Goal: Task Accomplishment & Management: Manage account settings

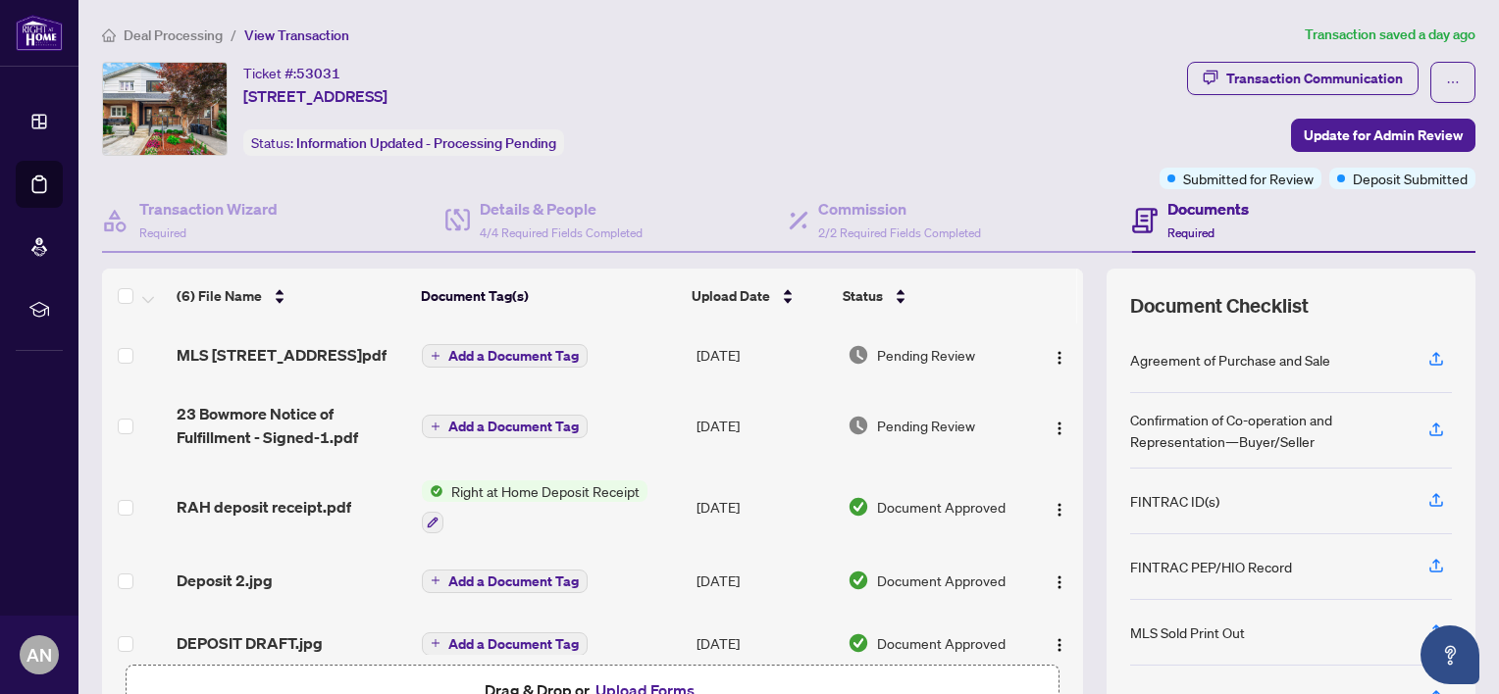
click at [197, 29] on span "Deal Processing" at bounding box center [173, 35] width 99 height 18
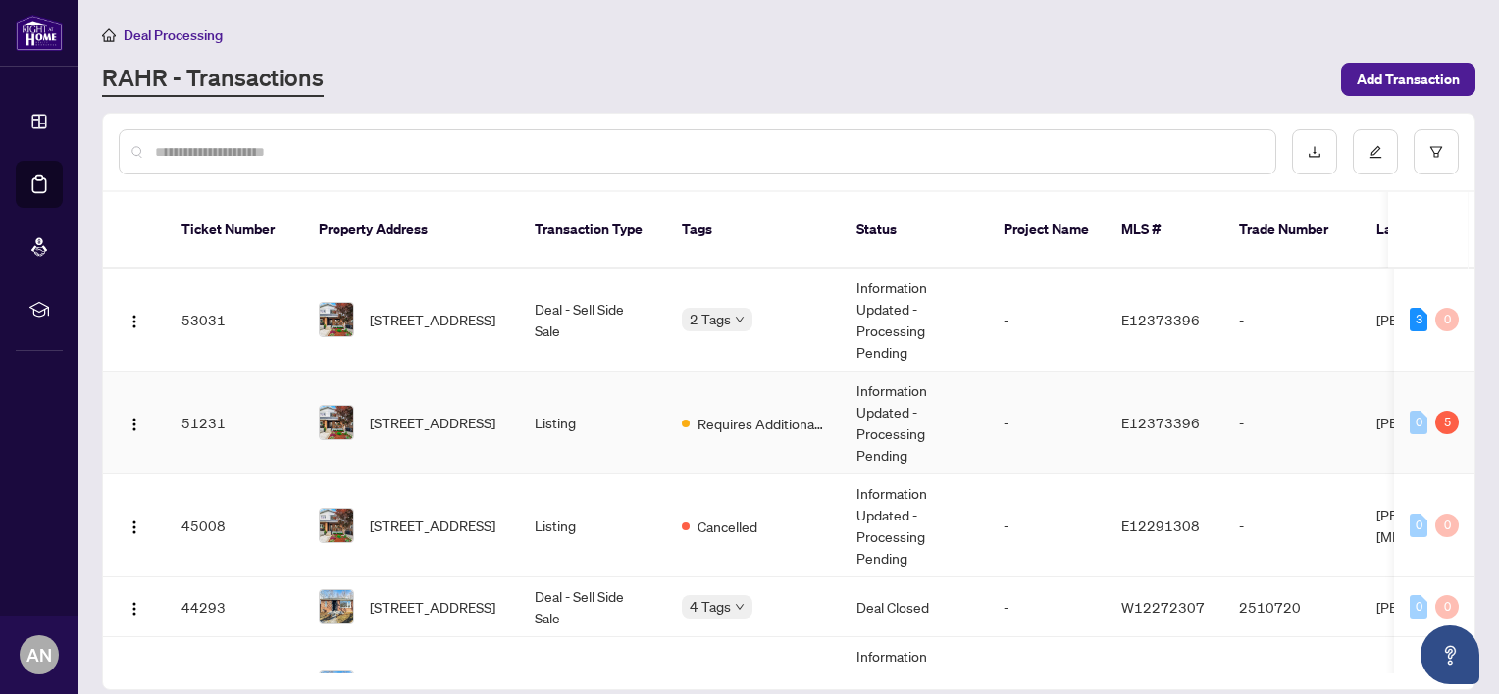
click at [203, 400] on td "51231" at bounding box center [234, 423] width 137 height 103
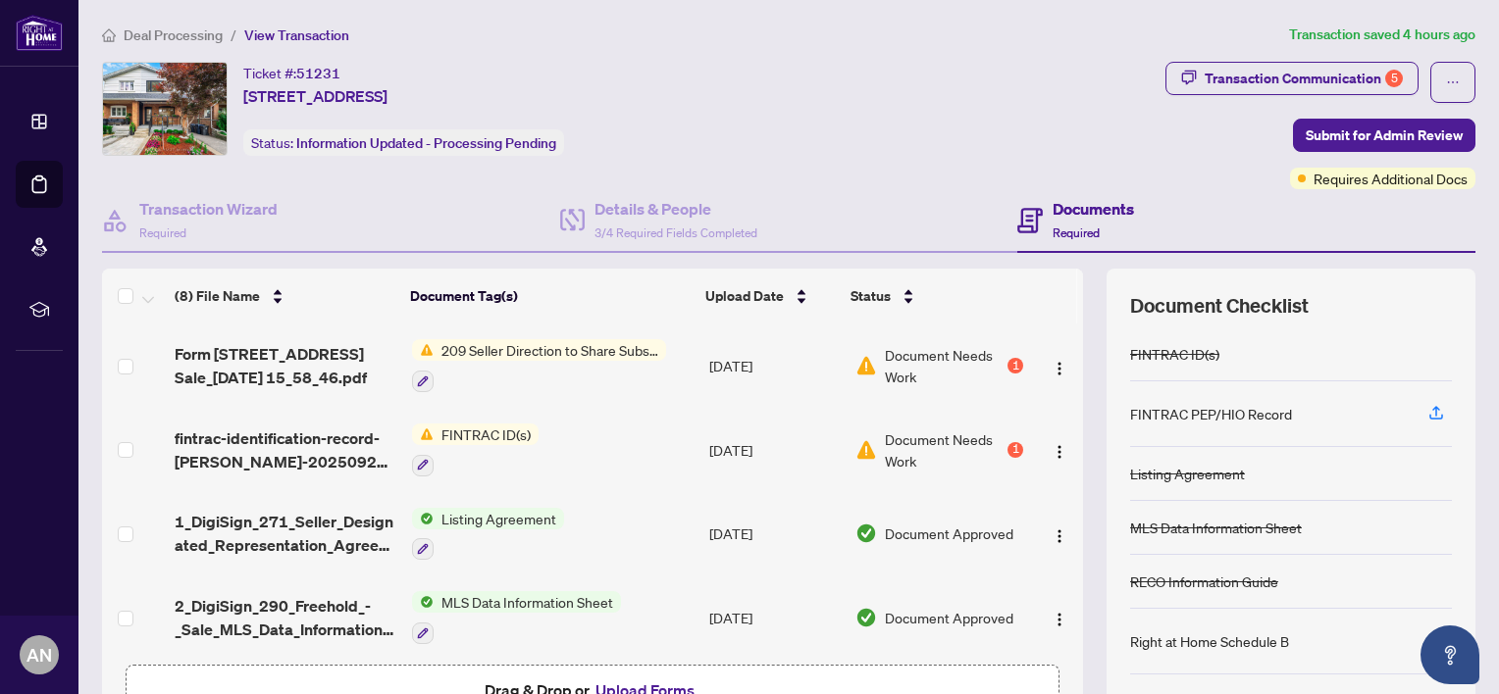
click at [476, 427] on span "FINTRAC ID(s)" at bounding box center [485, 435] width 105 height 22
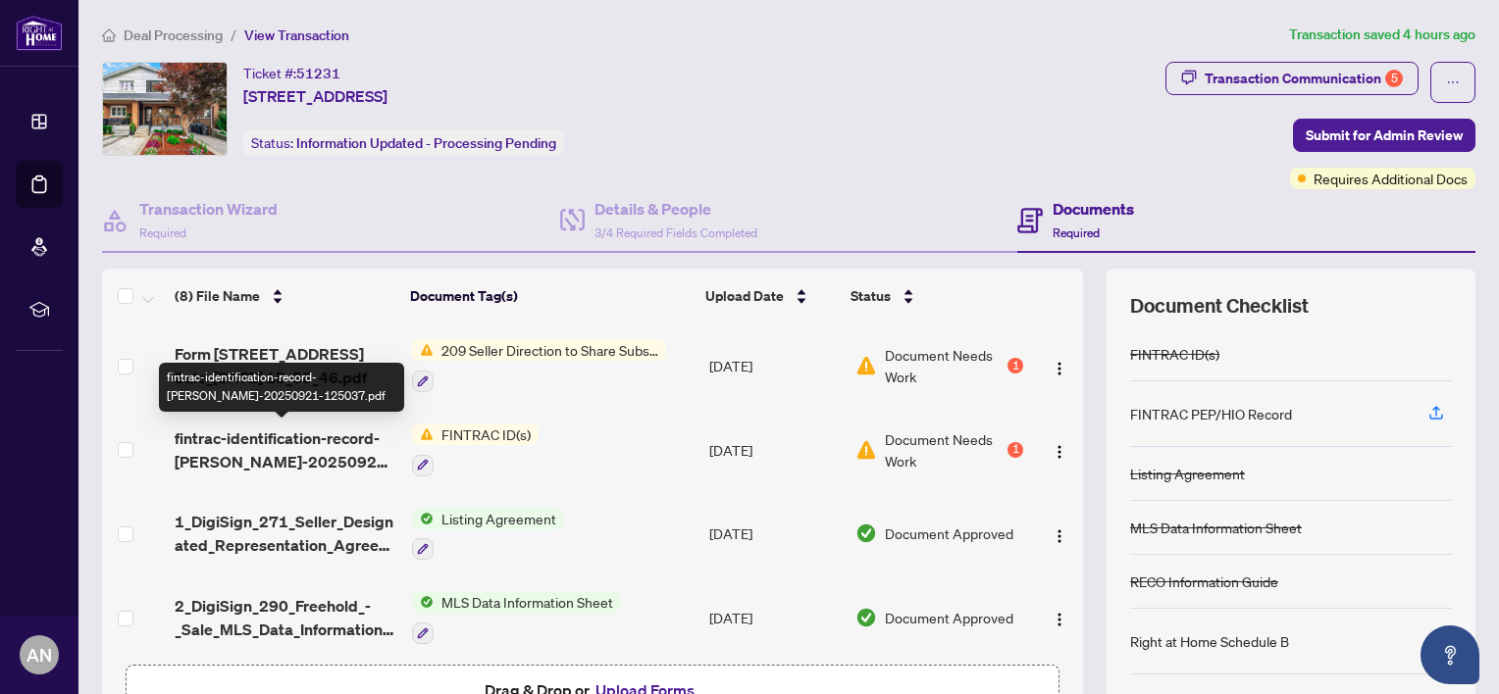
click at [260, 436] on span "fintrac-identification-record-[PERSON_NAME]-20250921-125037.pdf" at bounding box center [286, 450] width 222 height 47
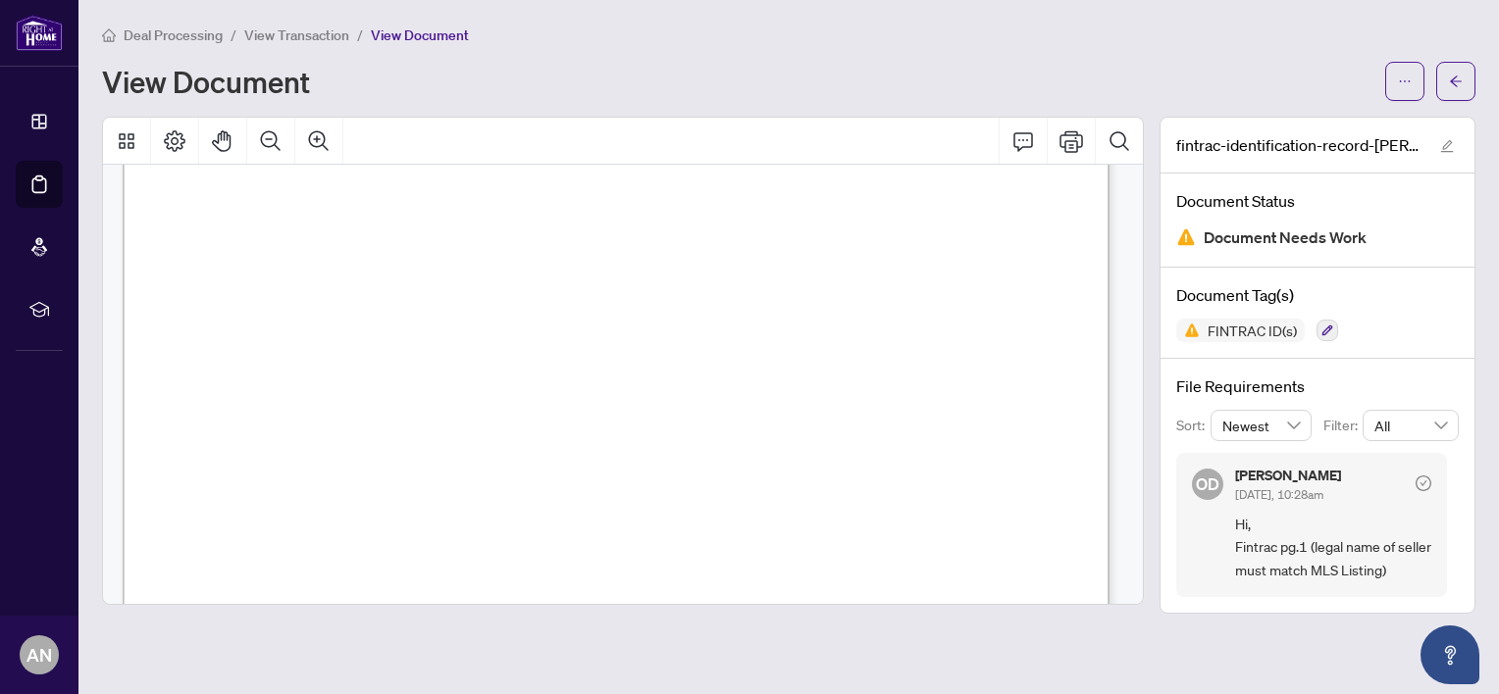
scroll to position [361, 0]
click at [1391, 331] on div "FINTRAC ID(s)" at bounding box center [1317, 331] width 282 height 24
click at [1410, 70] on span "button" at bounding box center [1405, 81] width 14 height 31
click at [892, 54] on div "Deal Processing / View Transaction / View Document View Document" at bounding box center [788, 62] width 1373 height 77
click at [307, 27] on span "View Transaction" at bounding box center [296, 35] width 105 height 18
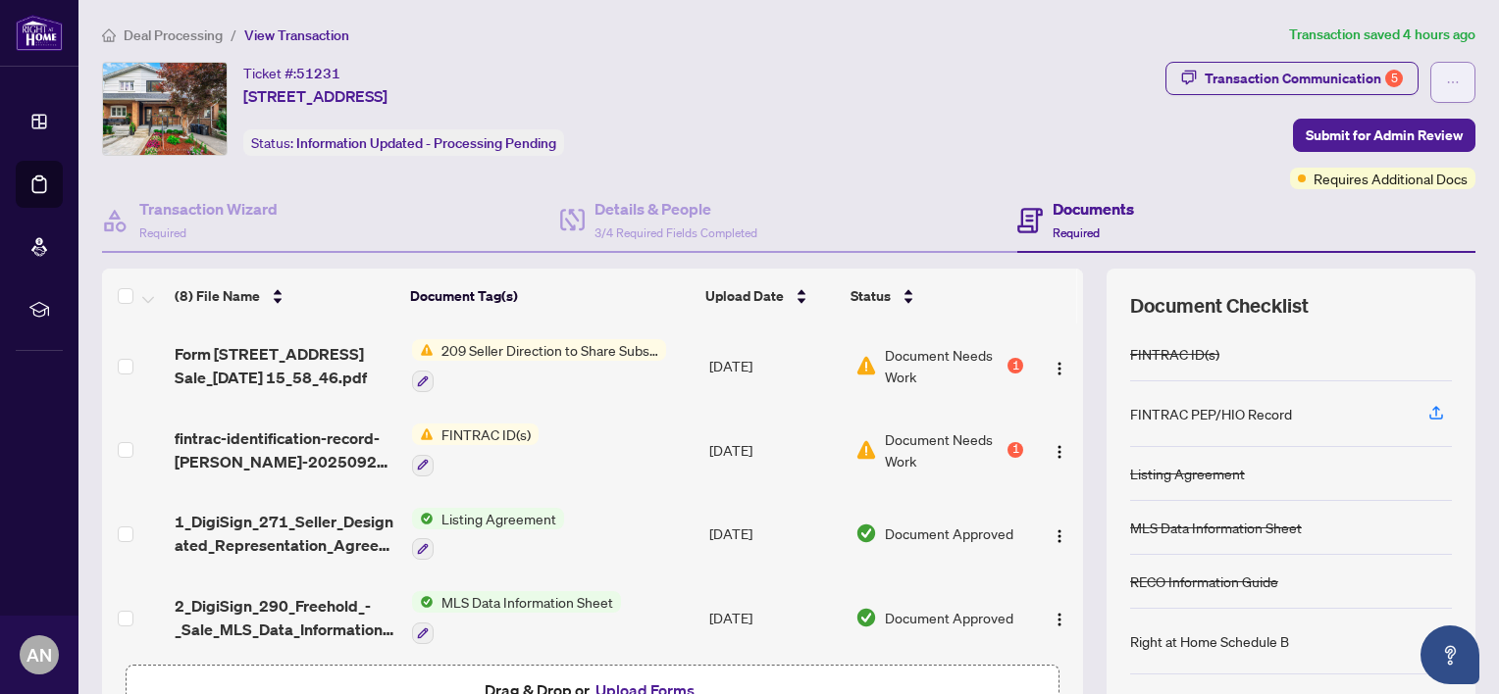
click at [1446, 74] on span "button" at bounding box center [1453, 82] width 14 height 31
click at [1009, 165] on div "Ticket #: 51231 [STREET_ADDRESS] Status: Information Updated - Processing Pendi…" at bounding box center [629, 125] width 1063 height 127
click at [1365, 133] on span "Submit for Admin Review" at bounding box center [1383, 135] width 157 height 31
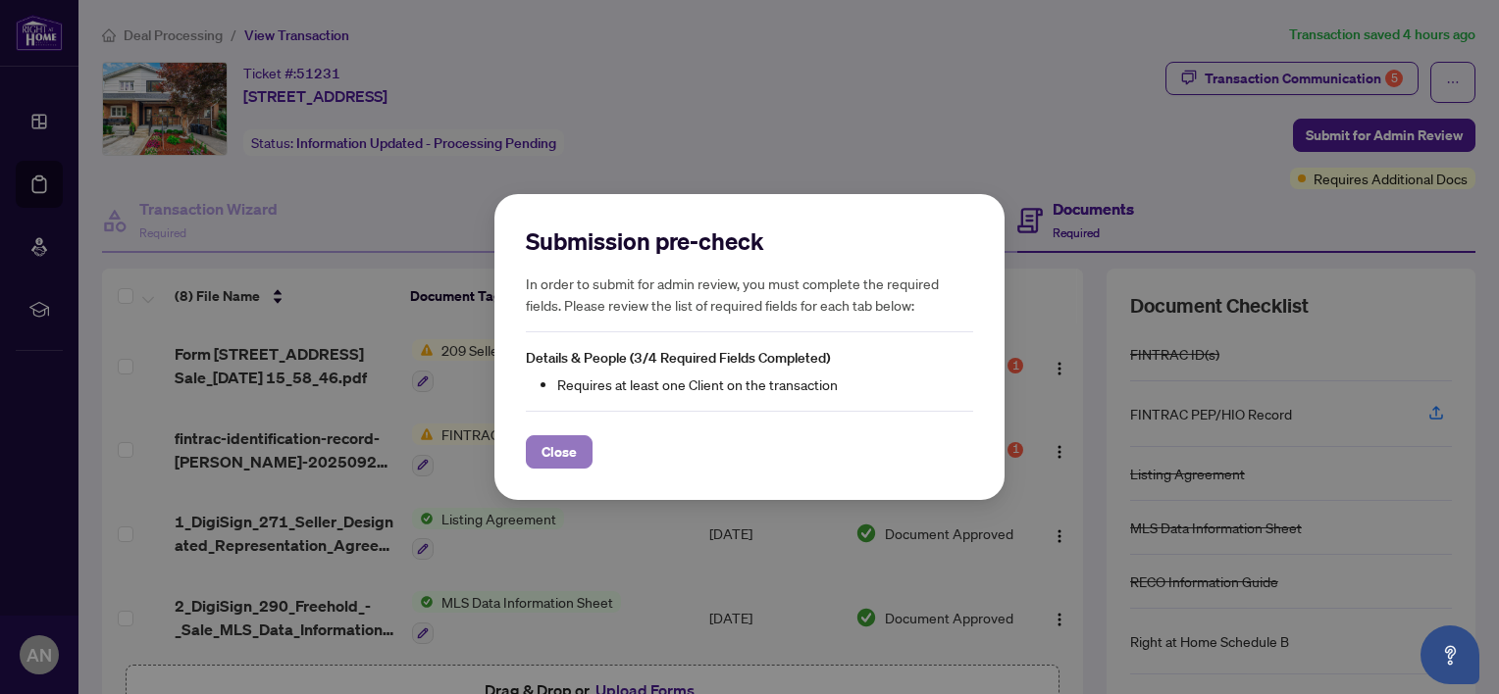
click at [558, 453] on span "Close" at bounding box center [558, 451] width 35 height 31
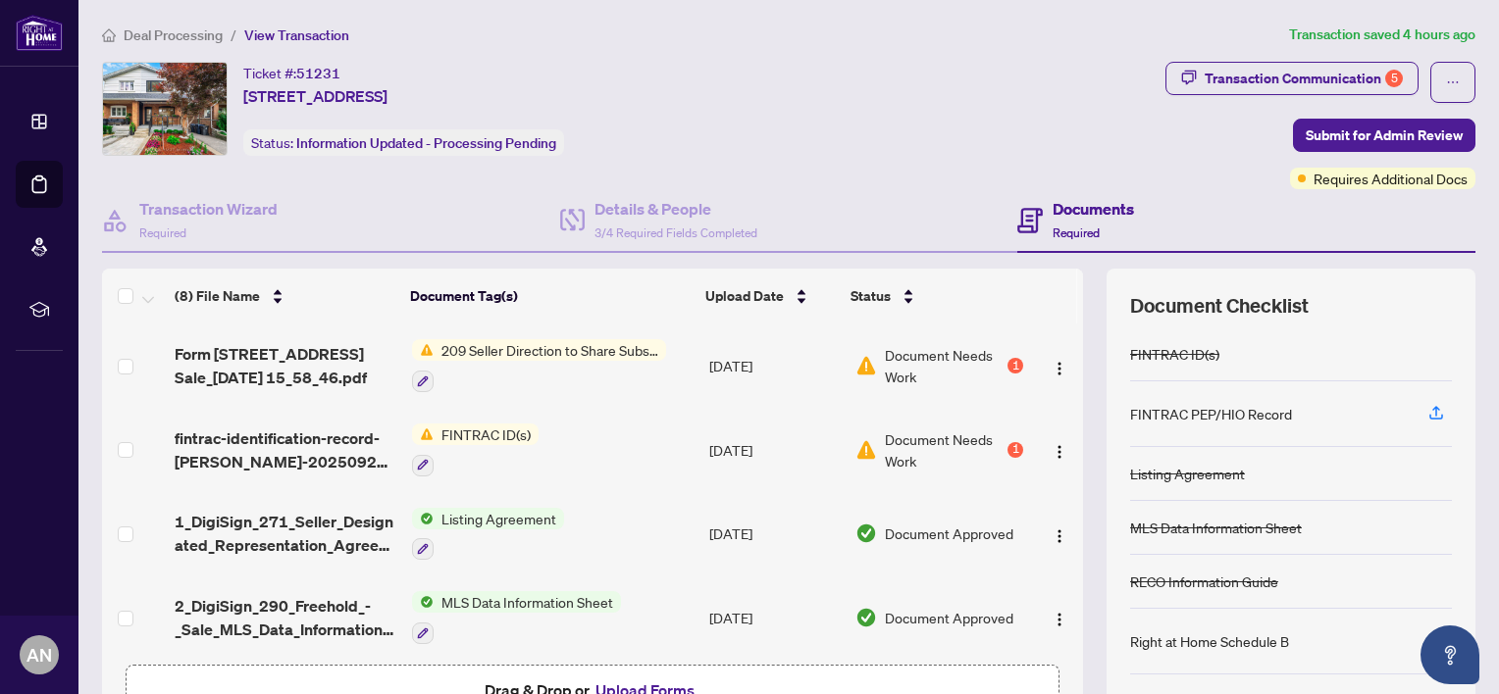
click at [1007, 442] on div "1" at bounding box center [1015, 450] width 16 height 16
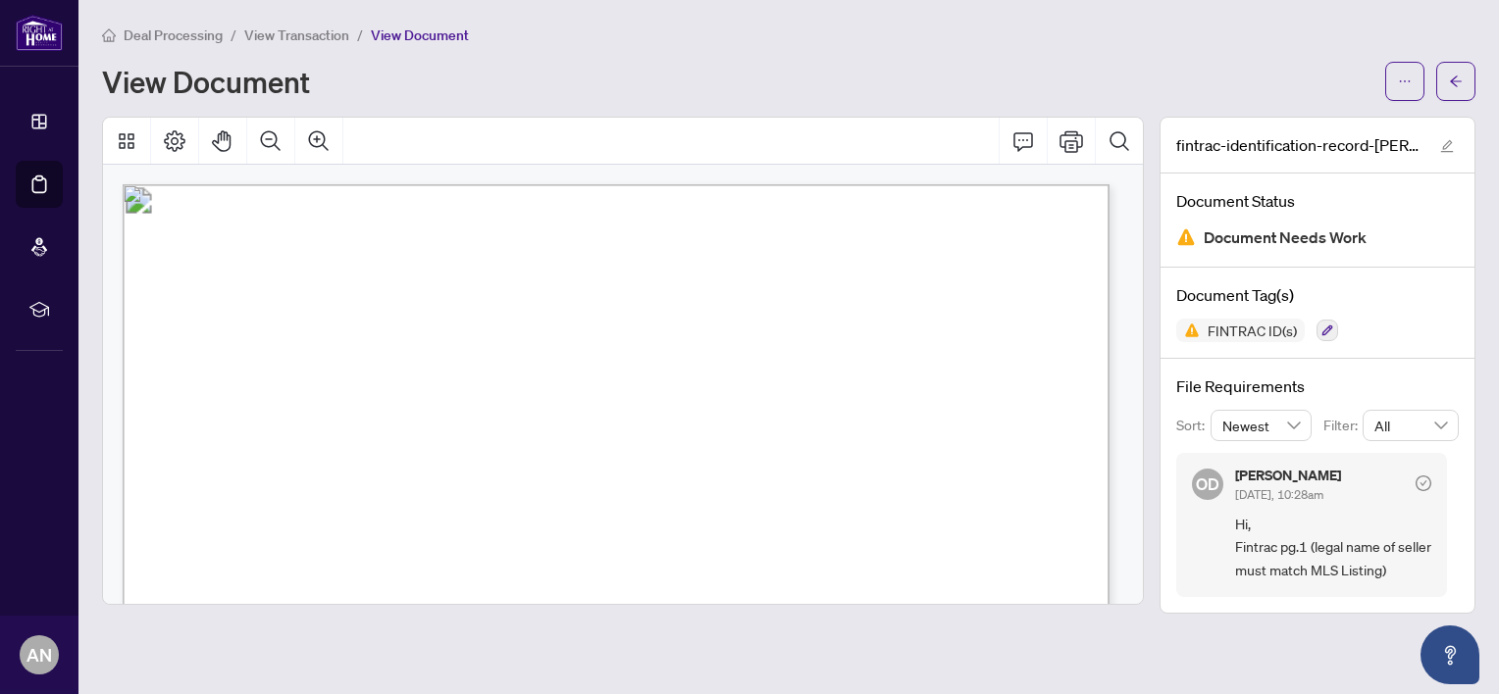
click at [1366, 529] on span "Hi, Fintrac pg.1 (legal name of seller must match MLS Listing)" at bounding box center [1333, 547] width 196 height 69
click at [1432, 463] on div "OD [PERSON_NAME] [DATE], 10:28am Hi, Fintrac pg.1 (legal name of seller must ma…" at bounding box center [1311, 525] width 271 height 144
click at [1454, 135] on button "button" at bounding box center [1447, 145] width 24 height 24
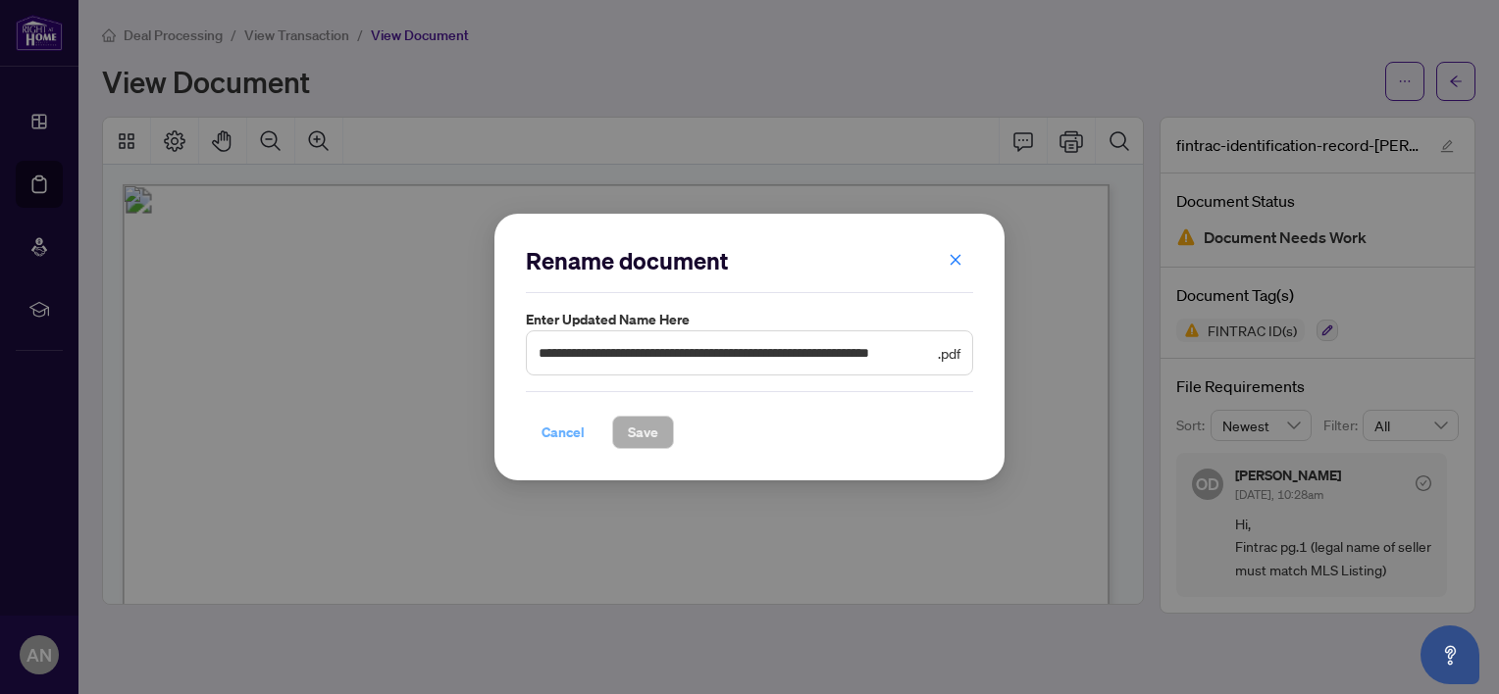
click at [561, 431] on span "Cancel" at bounding box center [562, 432] width 43 height 31
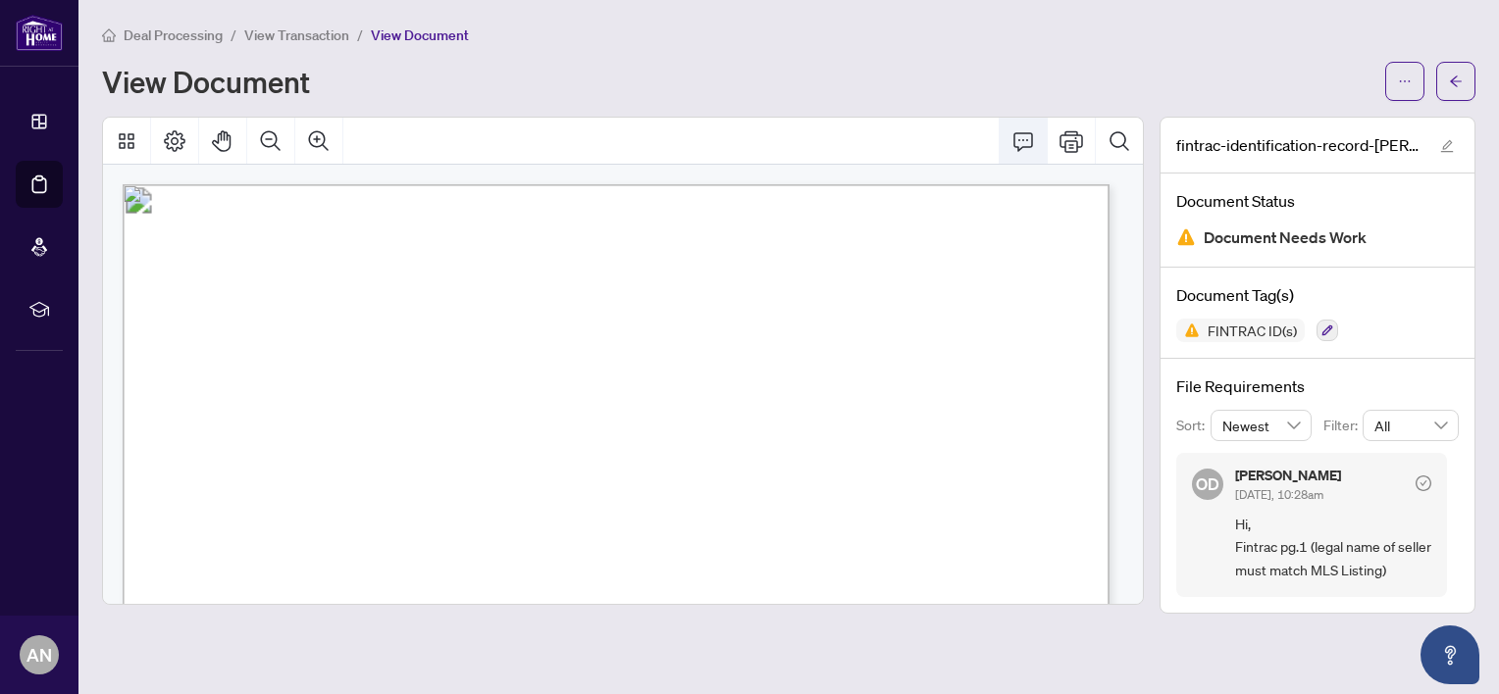
click at [1025, 140] on icon "Comment" at bounding box center [1023, 141] width 24 height 24
click at [1026, 144] on icon "Comment" at bounding box center [1023, 141] width 24 height 24
click at [287, 35] on span "View Transaction" at bounding box center [296, 35] width 105 height 18
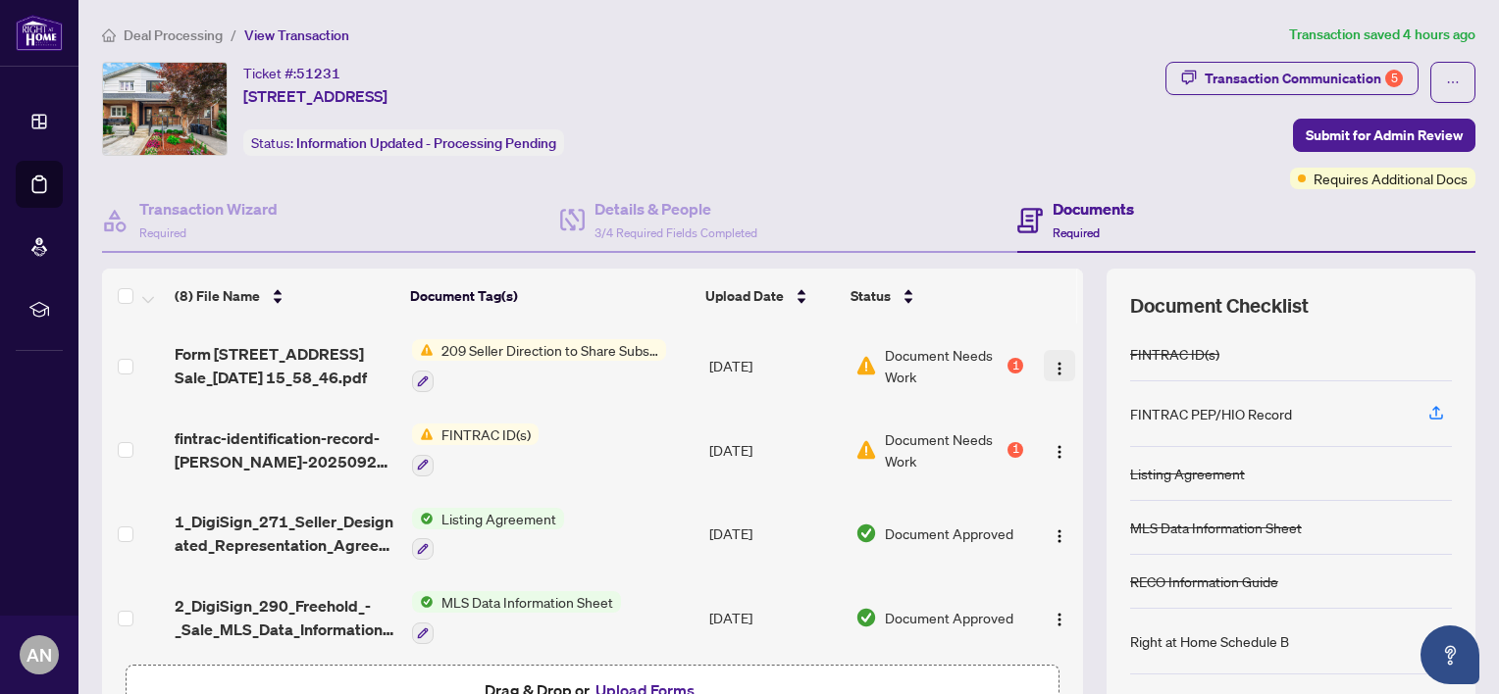
click at [1044, 378] on button "button" at bounding box center [1059, 365] width 31 height 31
click at [418, 379] on icon "button" at bounding box center [423, 381] width 11 height 11
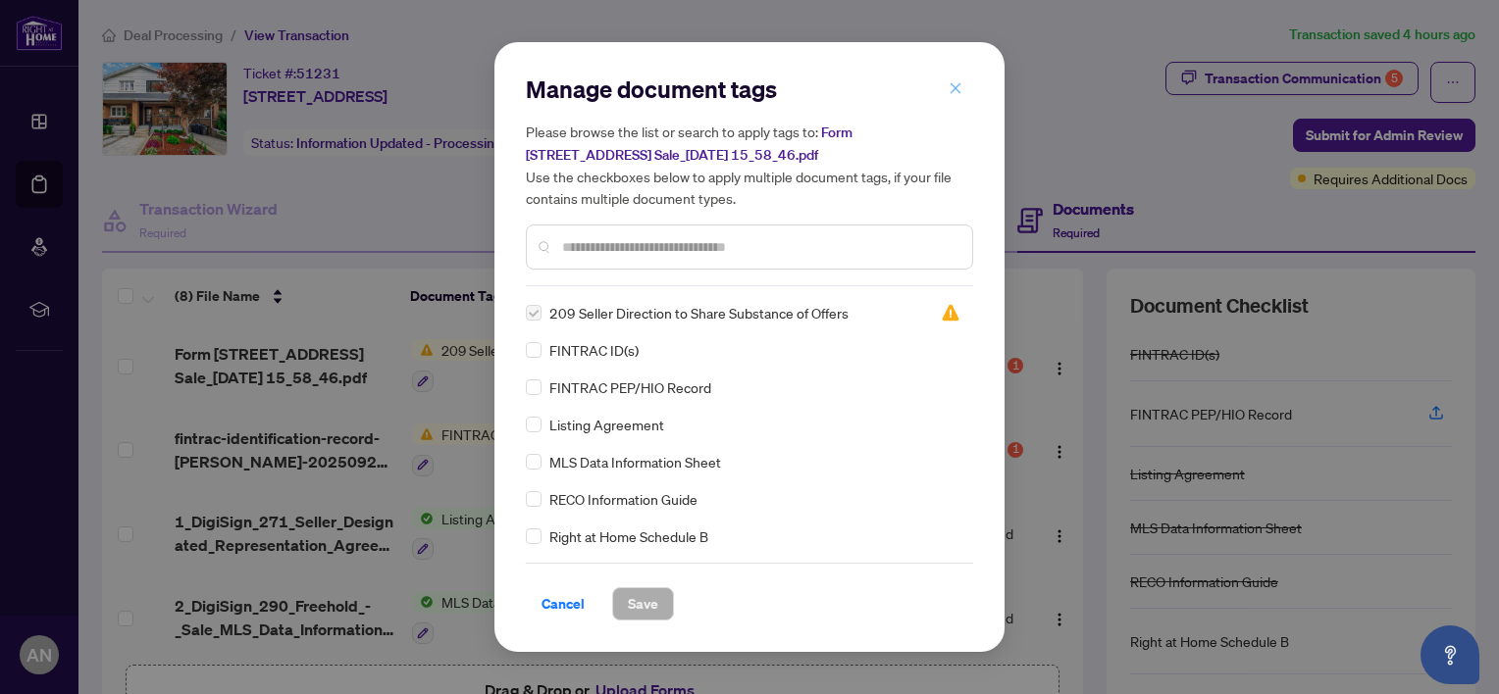
click at [958, 87] on icon "close" at bounding box center [955, 88] width 14 height 14
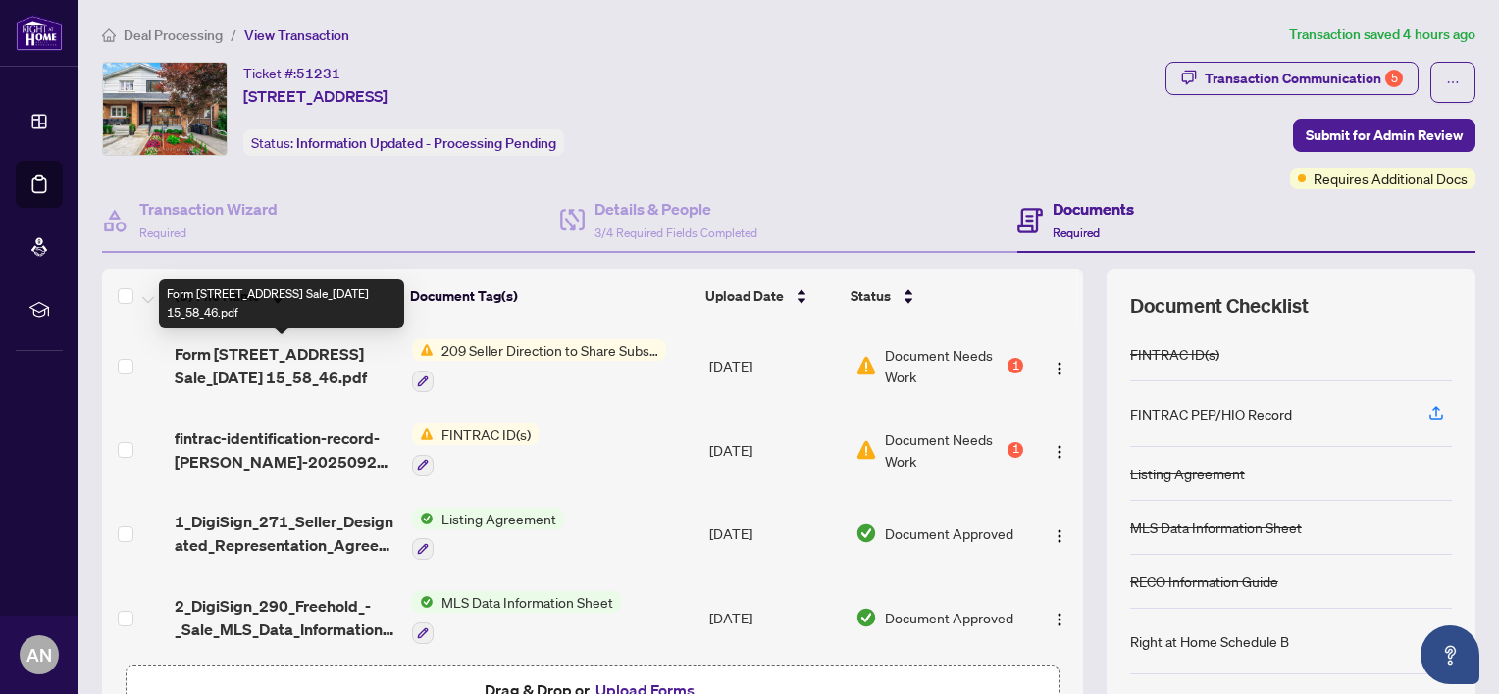
click at [284, 360] on span "Form [STREET_ADDRESS] Sale_[DATE] 15_58_46.pdf" at bounding box center [286, 365] width 222 height 47
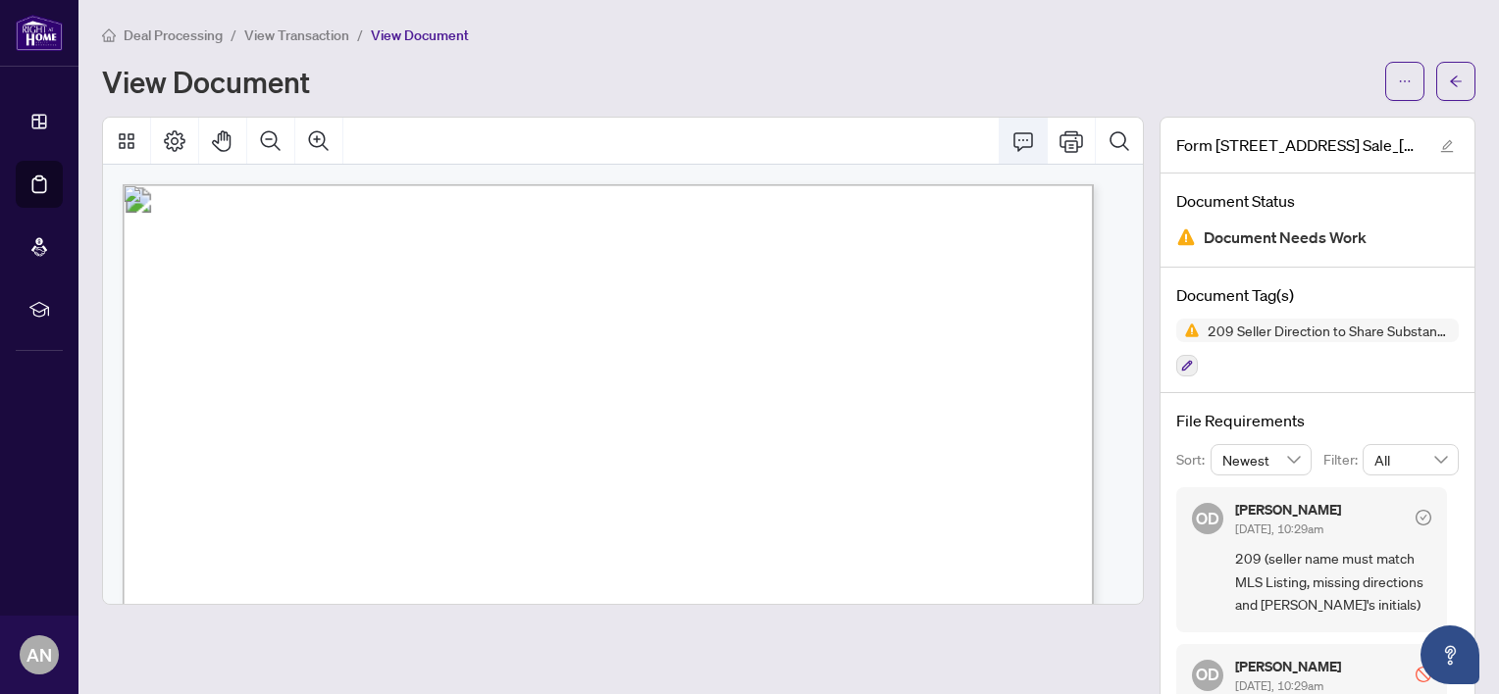
click at [1012, 140] on icon "Comment" at bounding box center [1023, 141] width 24 height 24
